Goal: Task Accomplishment & Management: Use online tool/utility

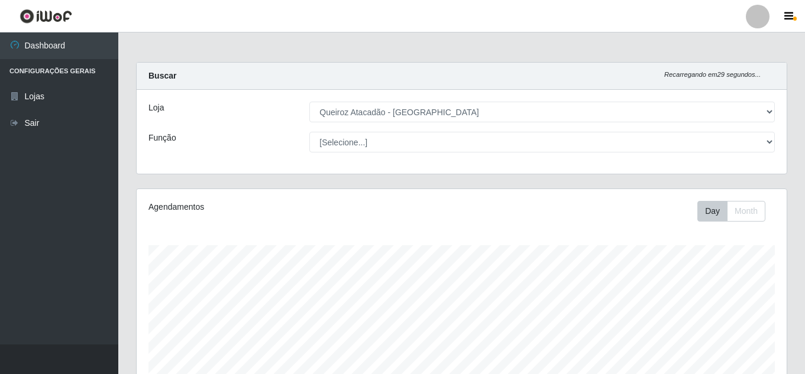
select select "225"
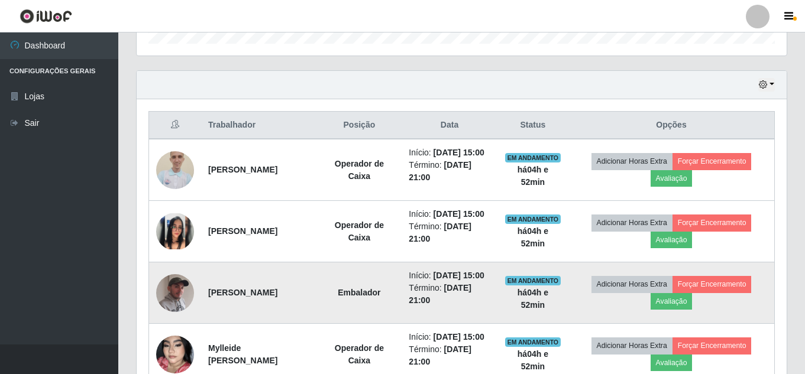
scroll to position [437, 0]
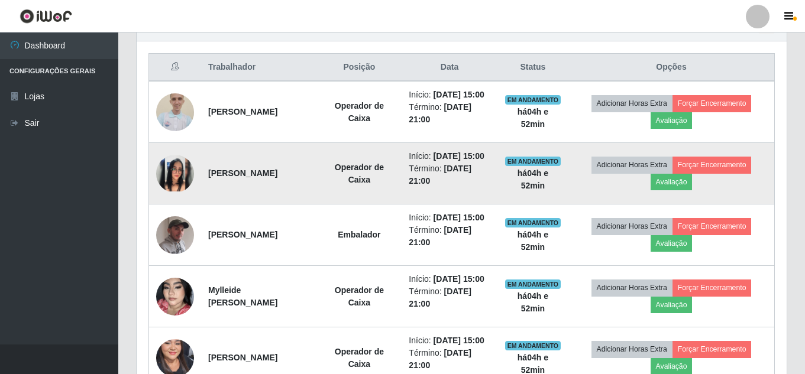
click at [176, 190] on img at bounding box center [175, 174] width 38 height 36
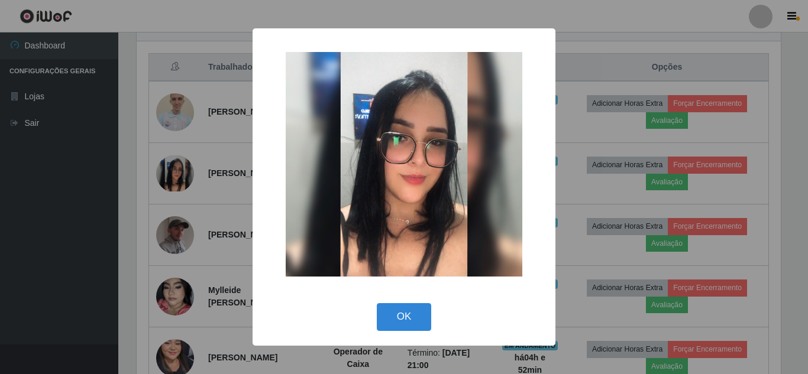
click at [218, 122] on div "× OK Cancel" at bounding box center [404, 187] width 808 height 374
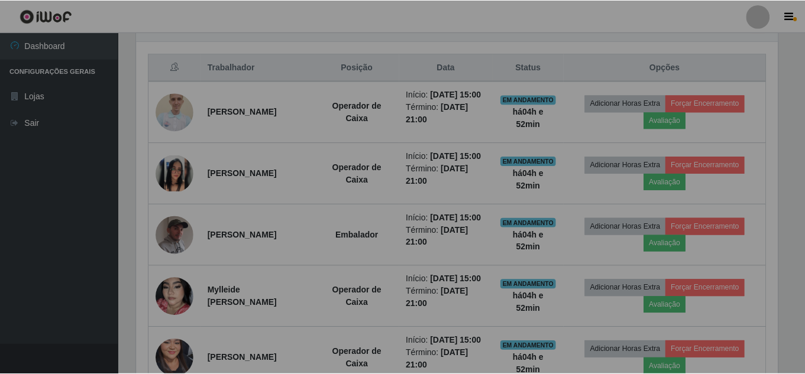
scroll to position [246, 650]
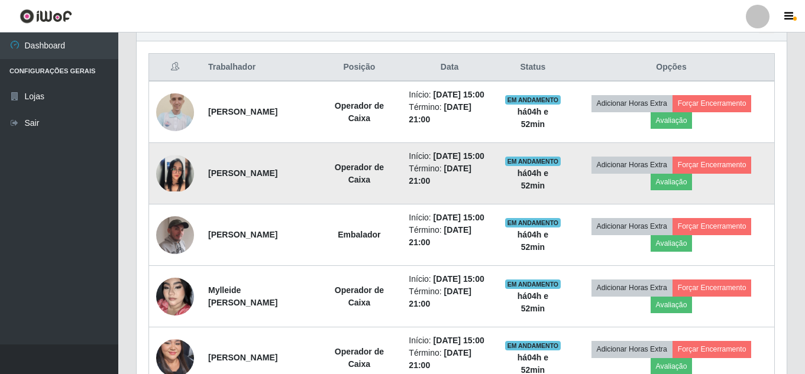
click at [177, 192] on img at bounding box center [175, 174] width 38 height 36
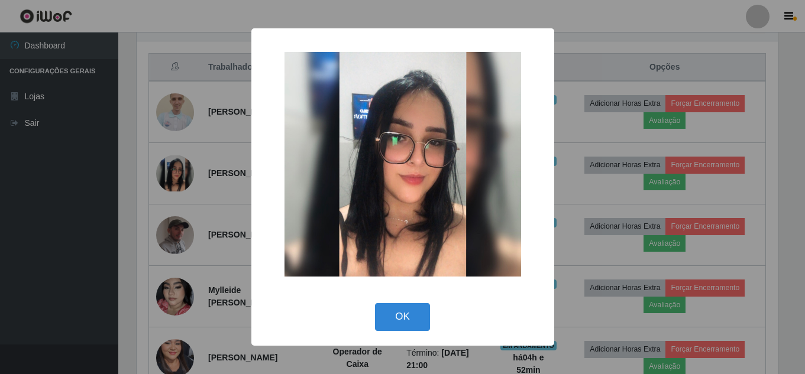
scroll to position [246, 644]
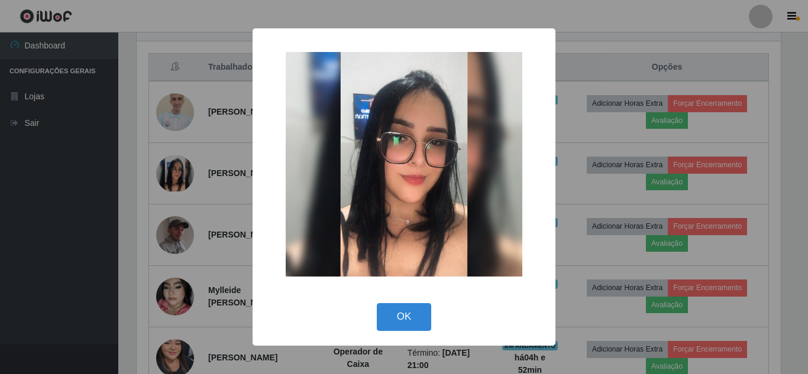
click at [619, 151] on div "× OK Cancel" at bounding box center [404, 187] width 808 height 374
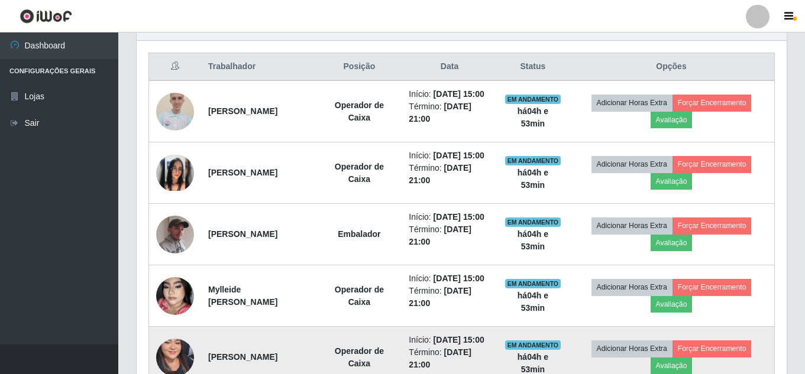
scroll to position [555, 0]
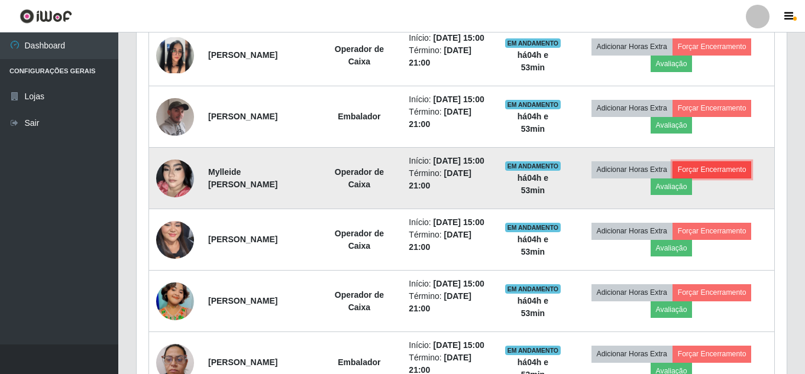
click at [703, 178] on button "Forçar Encerramento" at bounding box center [712, 170] width 79 height 17
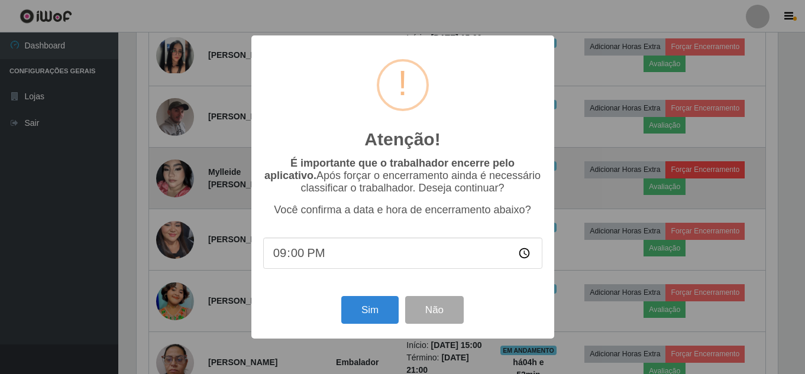
scroll to position [246, 644]
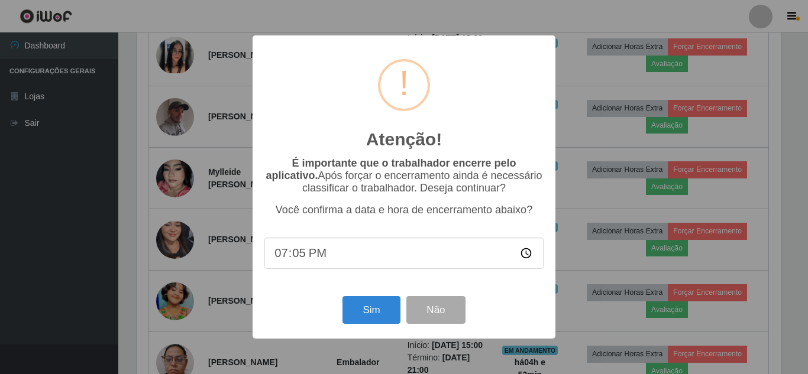
type input "19:53"
click at [363, 315] on button "Sim" at bounding box center [371, 310] width 57 height 28
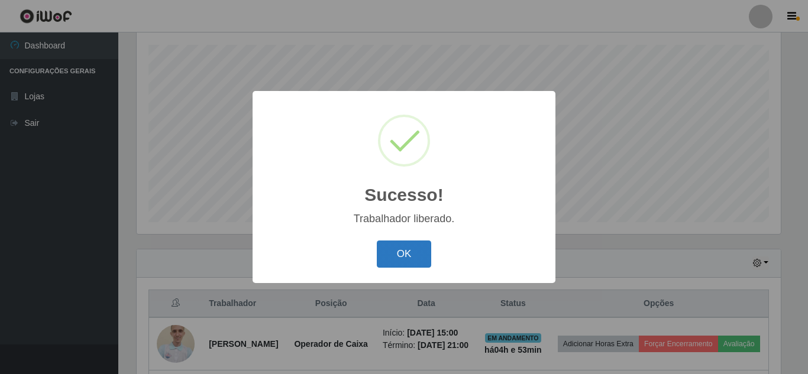
click at [393, 252] on button "OK" at bounding box center [404, 255] width 55 height 28
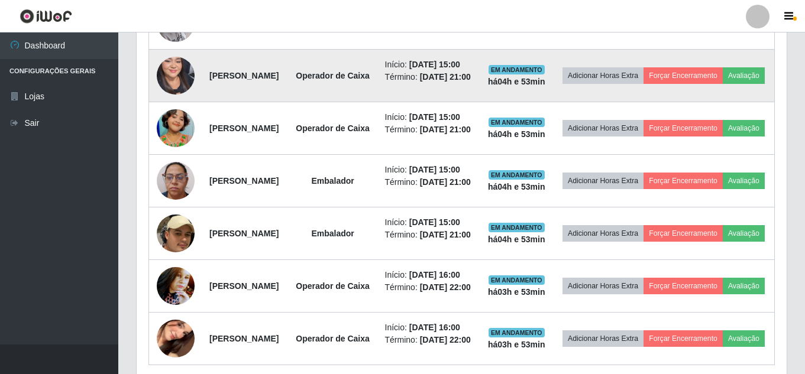
scroll to position [733, 0]
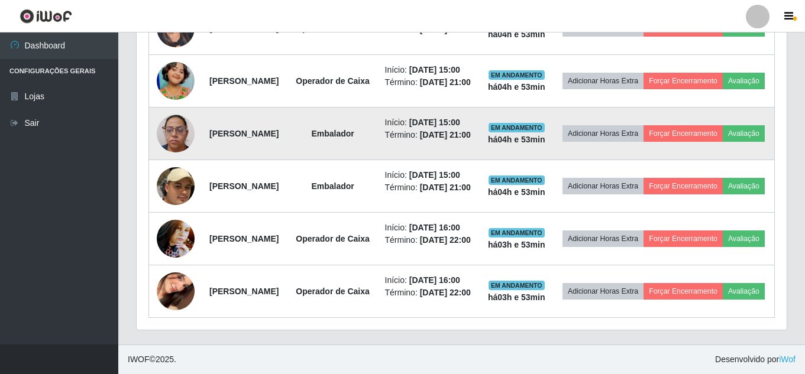
click at [177, 153] on img at bounding box center [176, 134] width 38 height 38
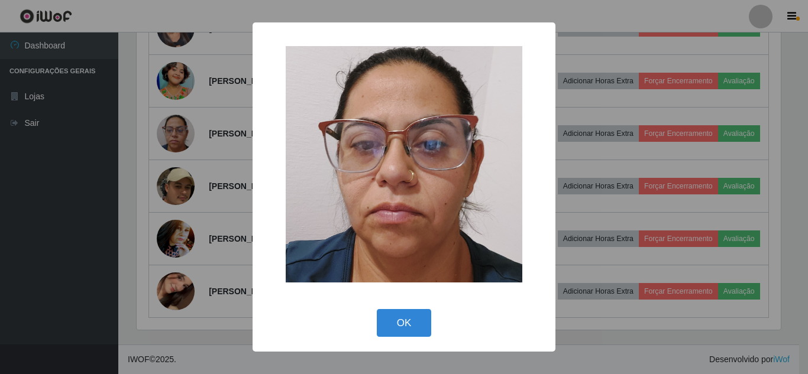
drag, startPoint x: 195, startPoint y: 183, endPoint x: 228, endPoint y: 218, distance: 48.6
click at [195, 183] on div "× OK Cancel" at bounding box center [404, 187] width 808 height 374
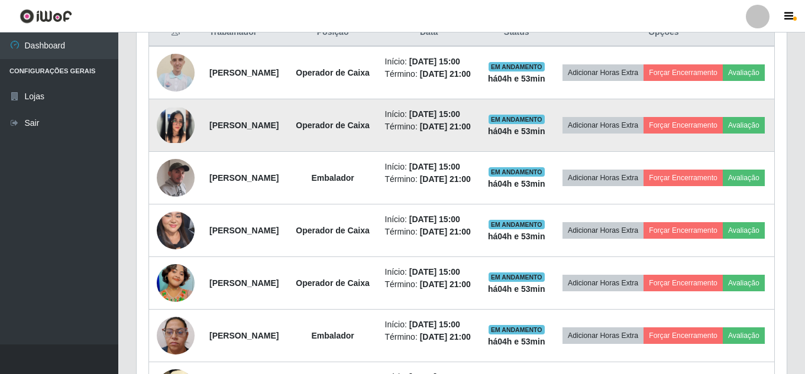
scroll to position [393, 0]
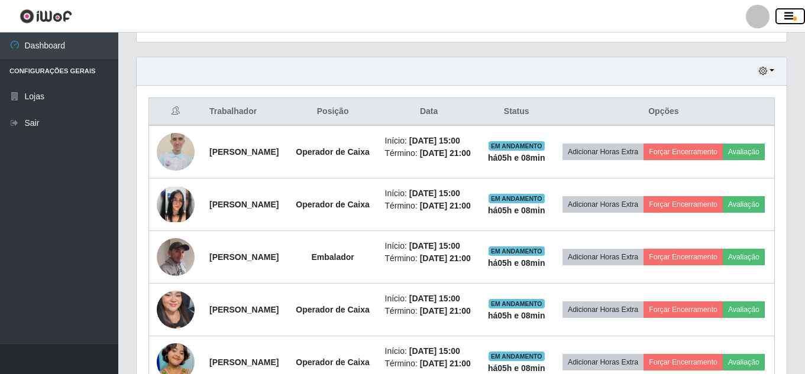
click at [790, 17] on icon "button" at bounding box center [788, 16] width 9 height 11
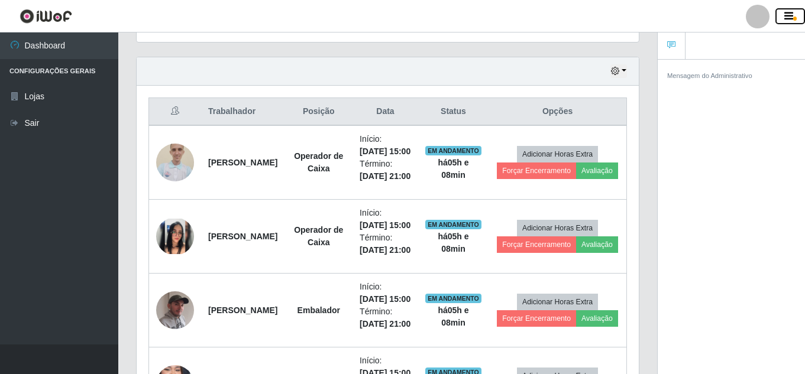
scroll to position [591331, 591074]
click at [755, 18] on div at bounding box center [758, 17] width 24 height 24
click at [522, 11] on header "Perfil Alterar Senha Sair" at bounding box center [402, 16] width 805 height 33
click at [792, 18] on icon "button" at bounding box center [788, 16] width 9 height 11
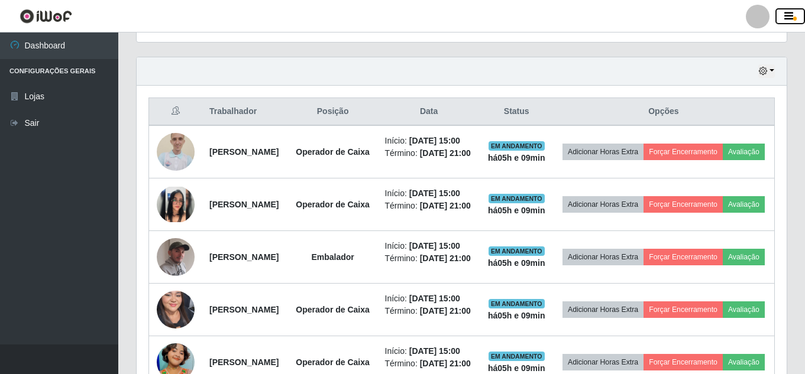
scroll to position [246, 650]
drag, startPoint x: 799, startPoint y: 0, endPoint x: 469, endPoint y: 25, distance: 331.1
click at [469, 25] on header "Perfil Alterar Senha Sair" at bounding box center [402, 16] width 805 height 33
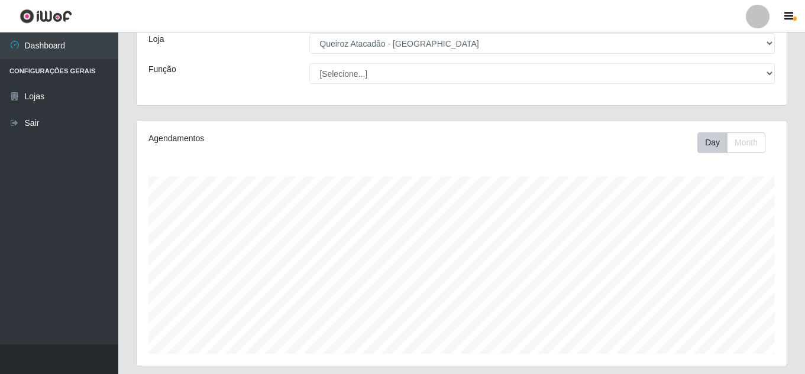
scroll to position [0, 0]
